Goal: Information Seeking & Learning: Learn about a topic

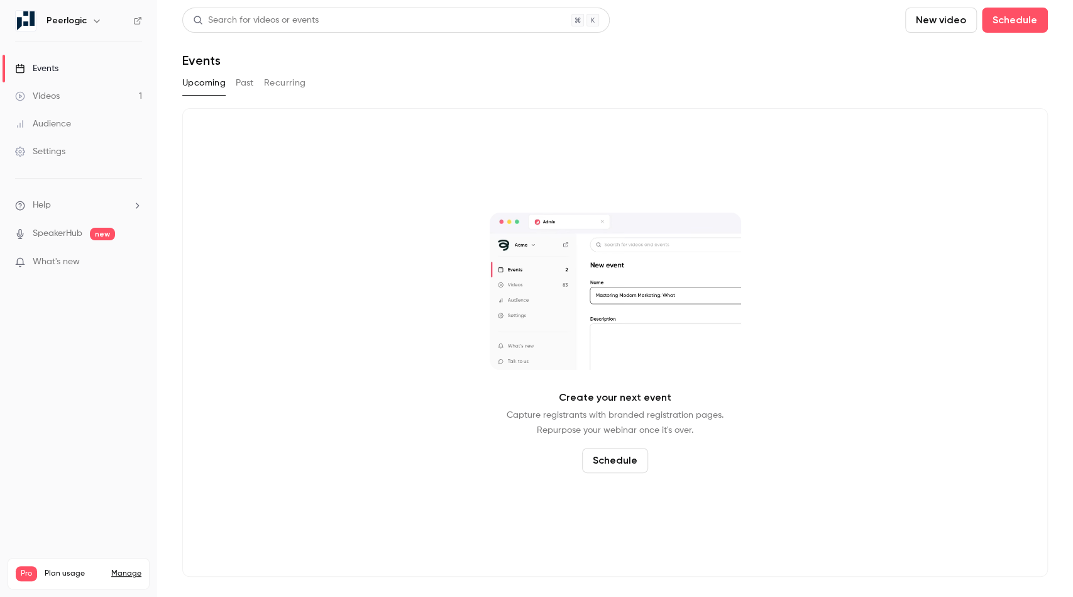
click at [81, 91] on link "Videos 1" at bounding box center [78, 96] width 157 height 28
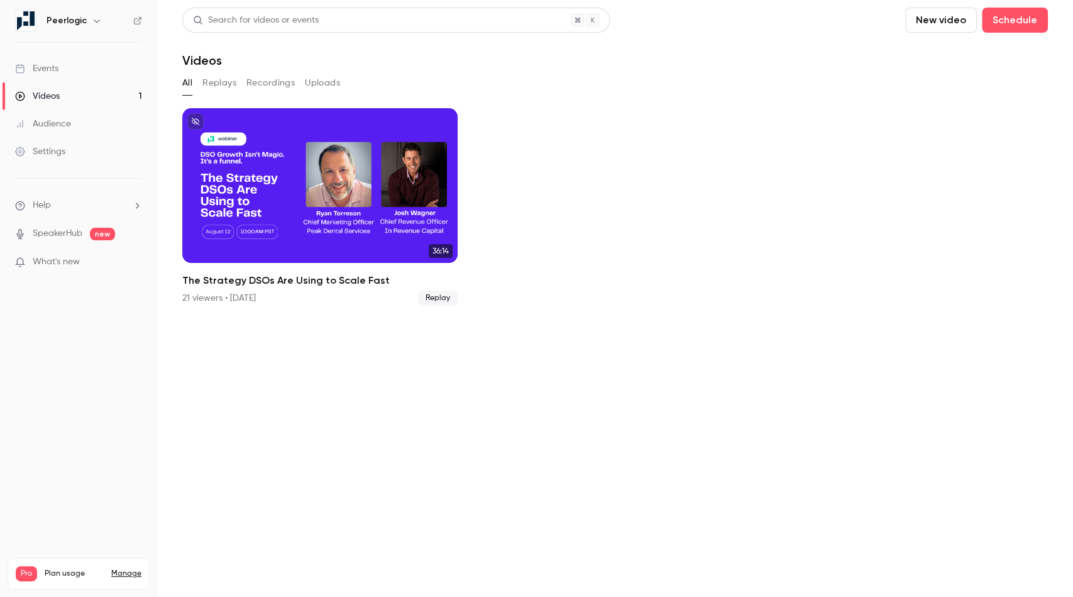
click at [258, 78] on button "Recordings" at bounding box center [271, 83] width 48 height 20
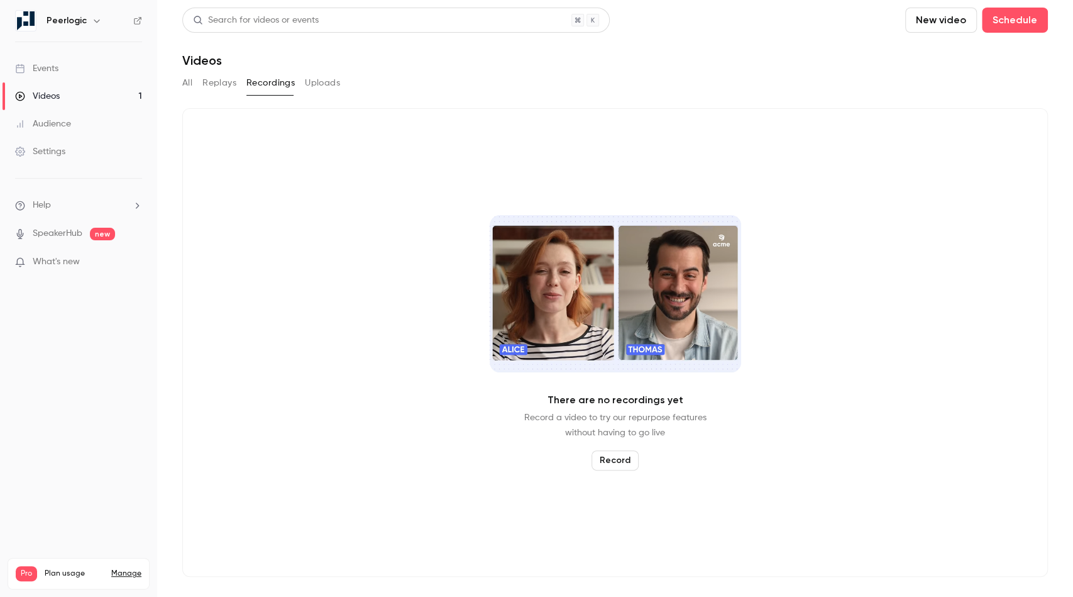
click at [195, 80] on div "All Replays Recordings Uploads" at bounding box center [615, 83] width 866 height 20
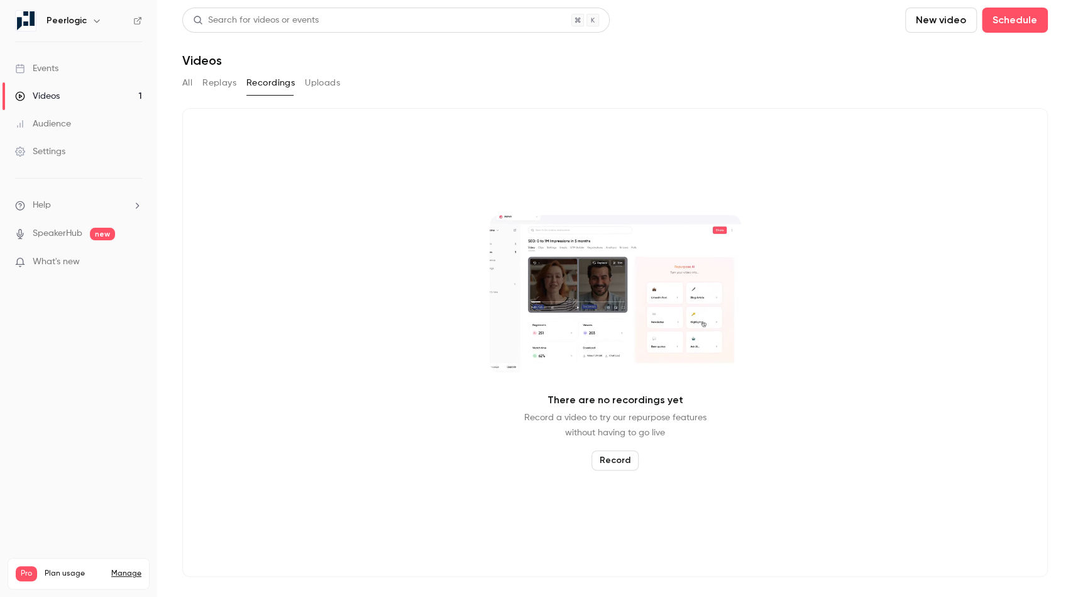
click at [61, 68] on link "Events" at bounding box center [78, 69] width 157 height 28
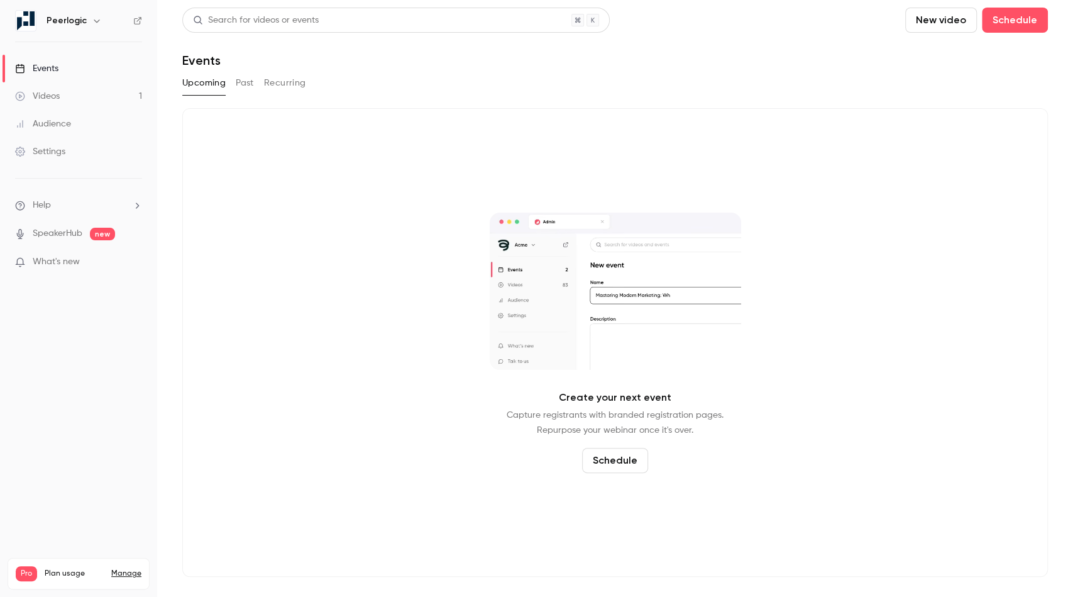
click at [248, 86] on button "Past" at bounding box center [245, 83] width 18 height 20
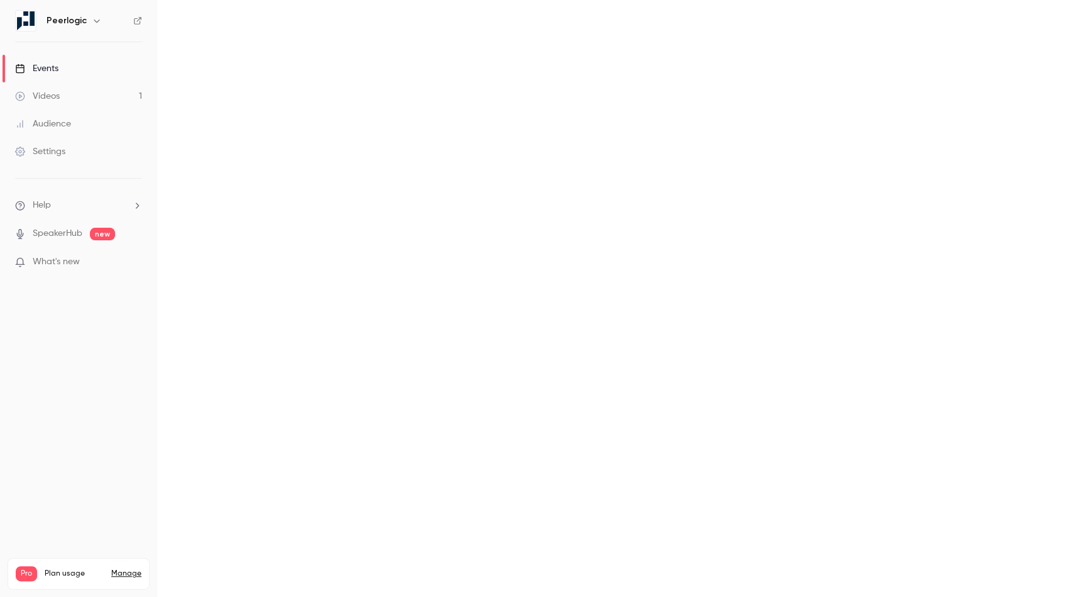
click at [245, 203] on main "Search for videos or events New video Schedule Events Upcoming Past Recurring" at bounding box center [615, 298] width 916 height 597
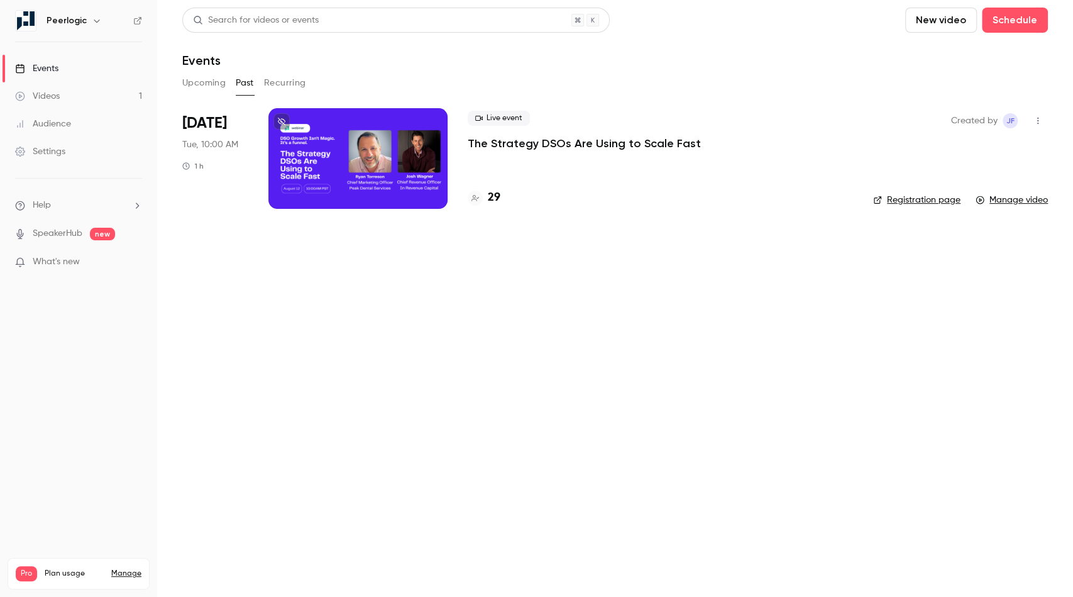
click at [339, 169] on div at bounding box center [358, 158] width 179 height 101
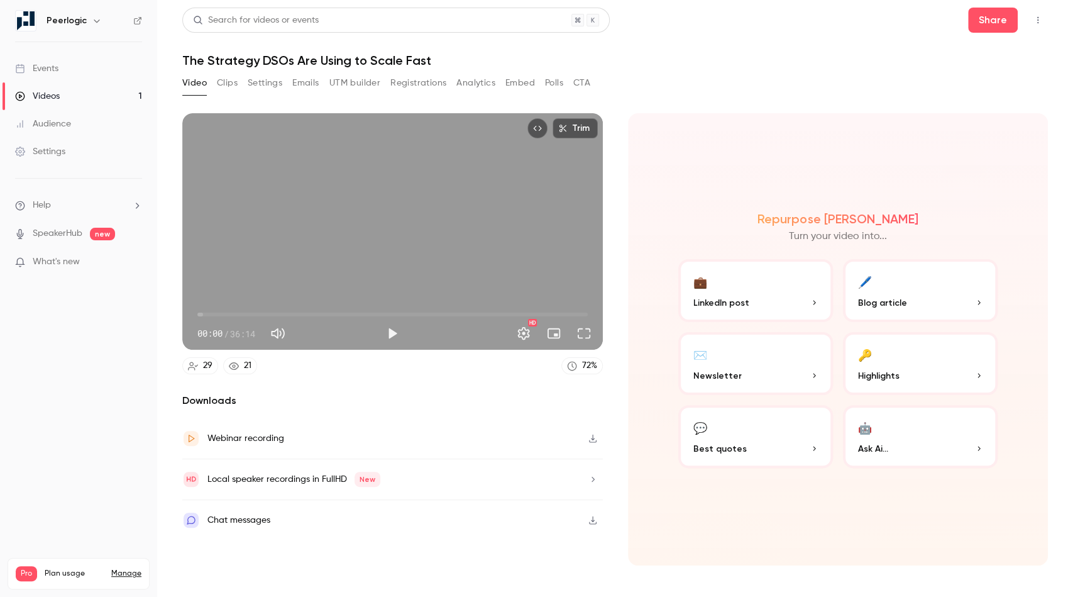
click at [425, 74] on button "Registrations" at bounding box center [419, 83] width 56 height 20
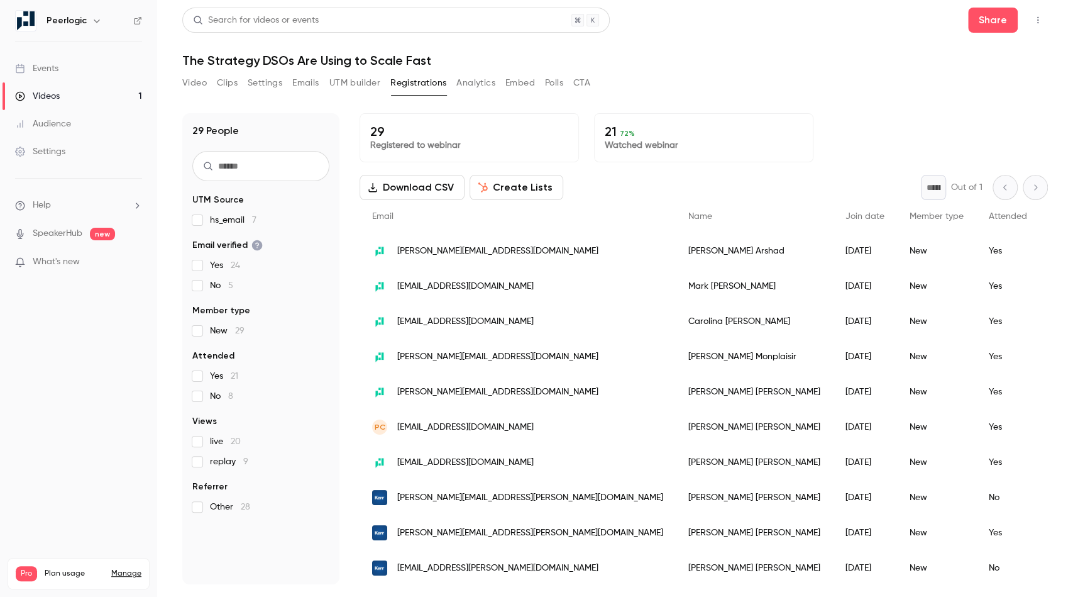
click at [391, 143] on p "Registered to webinar" at bounding box center [469, 145] width 198 height 13
drag, startPoint x: 680, startPoint y: 133, endPoint x: 538, endPoint y: 131, distance: 142.1
click at [538, 131] on div "29 Registered to webinar 21 72 % Watched webinar" at bounding box center [704, 137] width 689 height 49
click at [731, 133] on p "21 72 %" at bounding box center [704, 131] width 198 height 15
click at [199, 350] on span "Attended" at bounding box center [213, 356] width 42 height 13
